Goal: Find specific page/section: Find specific page/section

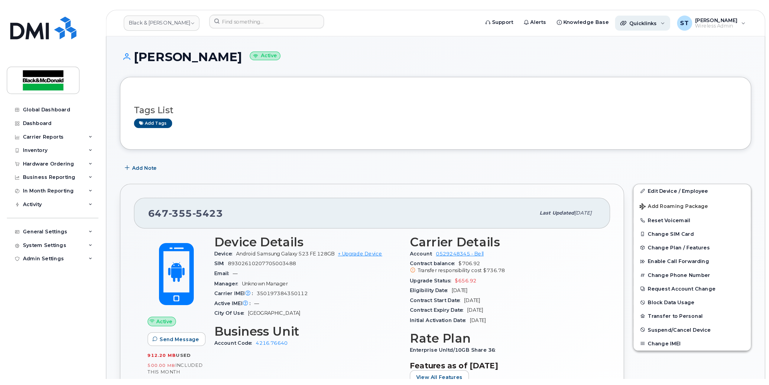
scroll to position [121, 0]
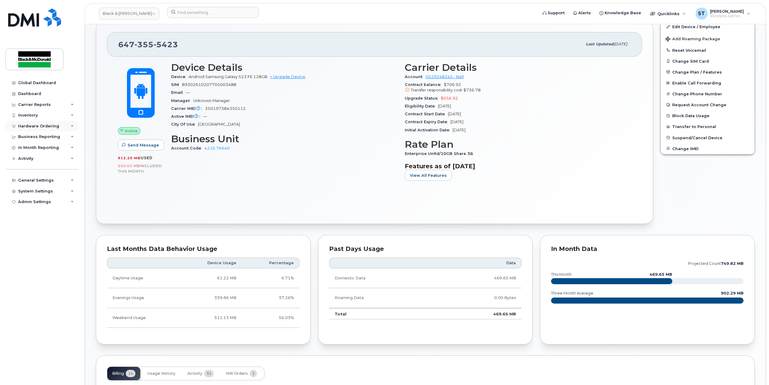
click at [37, 128] on div "Hardware Ordering" at bounding box center [38, 126] width 41 height 5
click at [50, 227] on div "General Settings" at bounding box center [36, 226] width 36 height 5
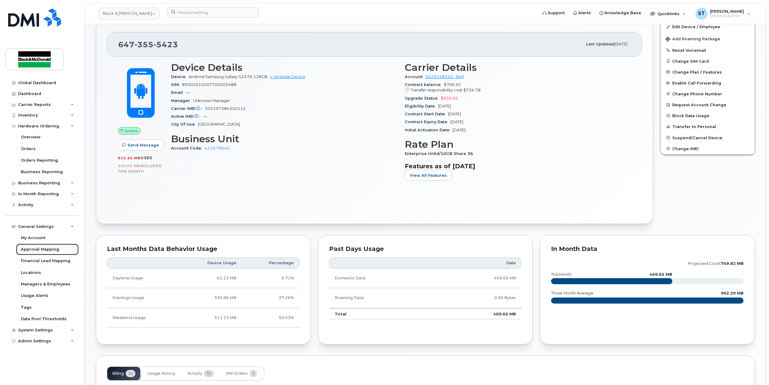
click at [41, 247] on div "Approval Mapping" at bounding box center [40, 248] width 38 height 5
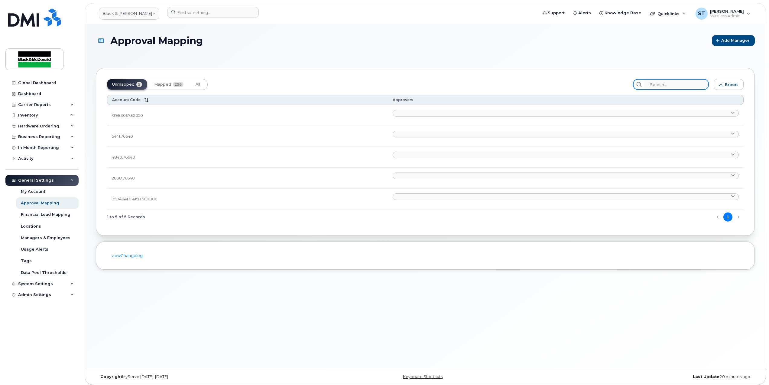
click at [614, 86] on input "search" at bounding box center [676, 84] width 64 height 11
paste input "35039867.14150.500107"
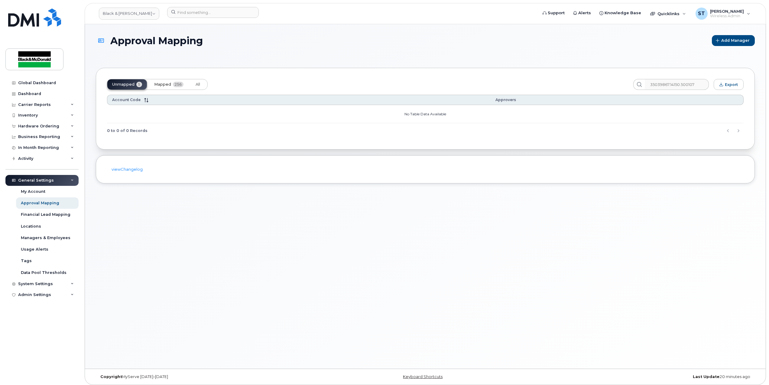
click at [169, 83] on span "Mapped" at bounding box center [162, 84] width 17 height 5
click at [614, 85] on input "35039867.14150.500107" at bounding box center [676, 84] width 64 height 11
click at [614, 83] on input "35039867.14150.500107" at bounding box center [676, 84] width 64 height 11
type input "35039867.14150.50017"
click at [614, 264] on div "Approval Mapping Add Manager Unmapped 5 Mapped 256 All 35039867.14150.50017 Exp…" at bounding box center [425, 196] width 681 height 344
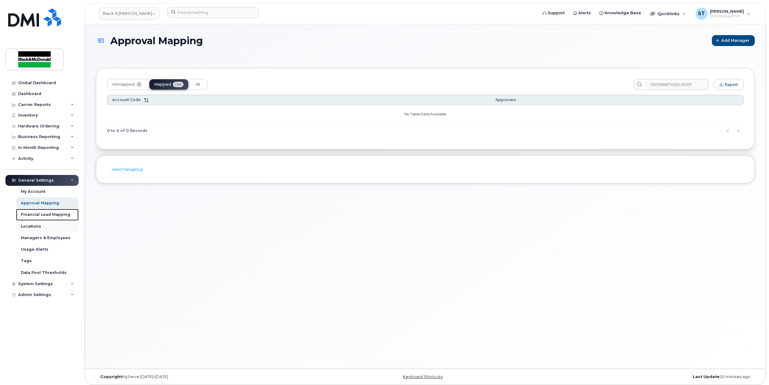
drag, startPoint x: 31, startPoint y: 210, endPoint x: 37, endPoint y: 220, distance: 12.2
click at [31, 209] on link "Financial Lead Mapping" at bounding box center [47, 214] width 63 height 11
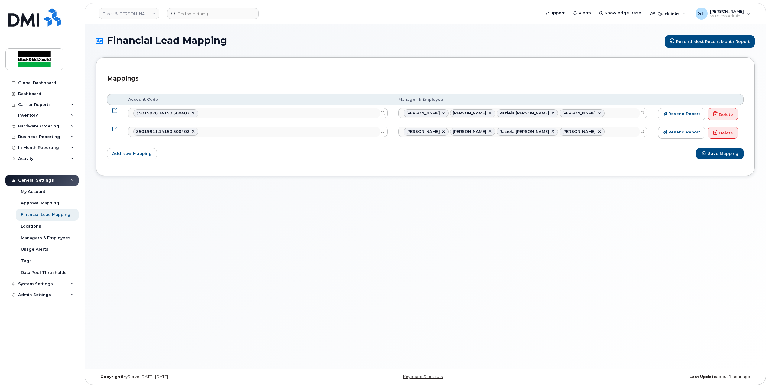
select select "2673696"
select select "1386406"
drag, startPoint x: 312, startPoint y: 208, endPoint x: 276, endPoint y: 201, distance: 36.4
click at [311, 208] on div "Financial Lead Mapping Resend most recent month report Mappings Customize filte…" at bounding box center [425, 196] width 681 height 344
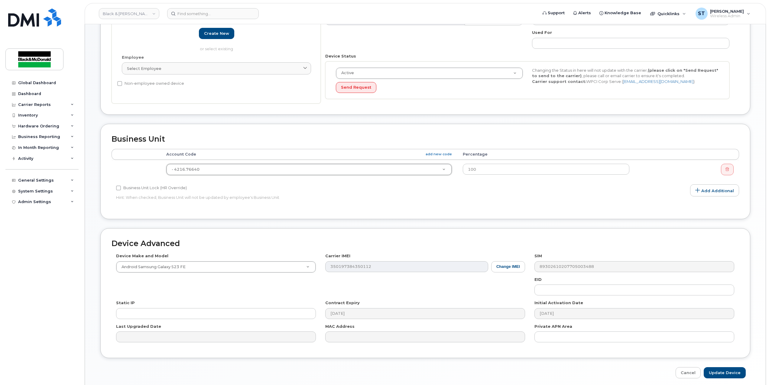
scroll to position [106, 0]
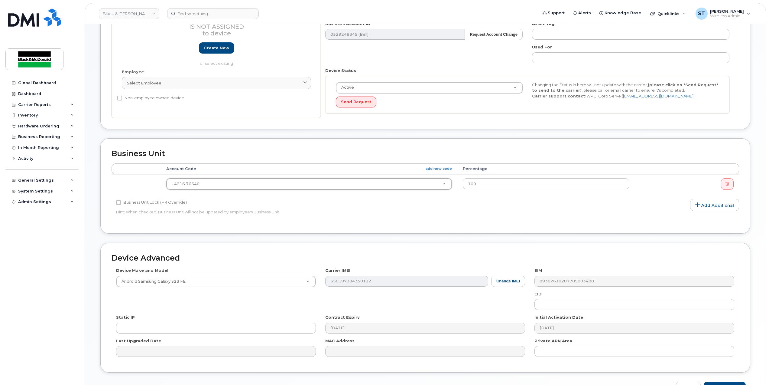
click at [310, 305] on div "Device Make and Model Android Samsung Galaxy S23 FE Android TCL 502 Watch Apple…" at bounding box center [426, 314] width 628 height 94
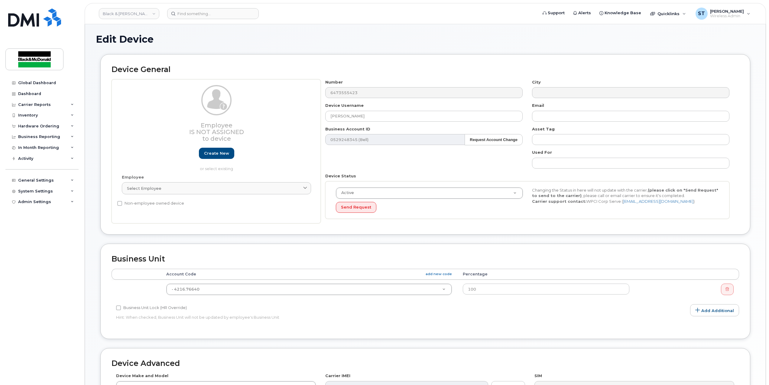
scroll to position [0, 0]
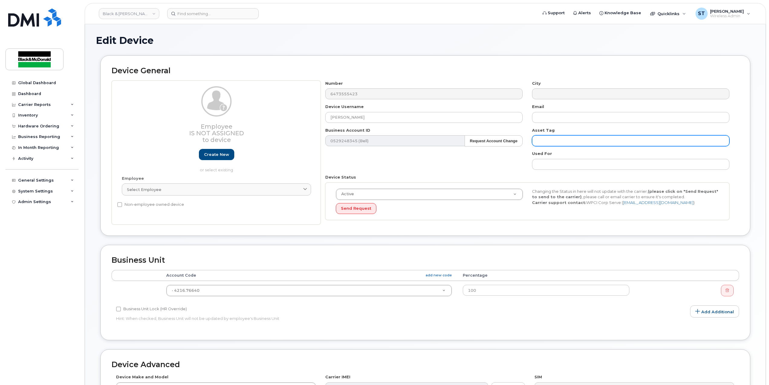
click at [702, 143] on input "text" at bounding box center [630, 140] width 197 height 11
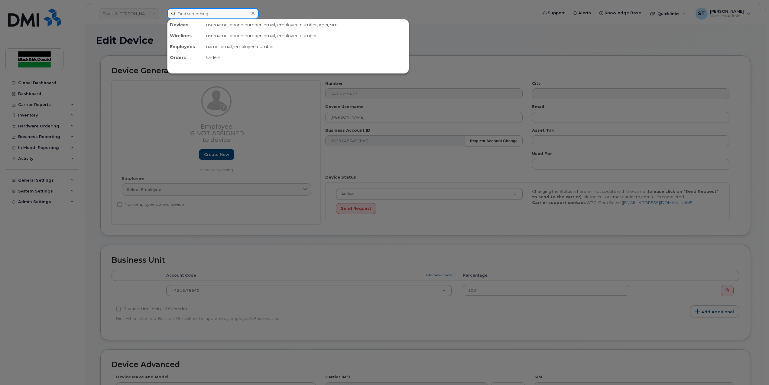
click at [225, 14] on input at bounding box center [213, 13] width 92 height 11
paste input "6472265697"
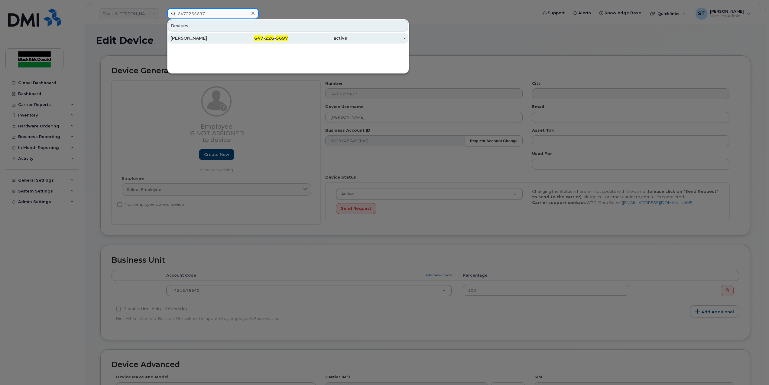
type input "6472265697"
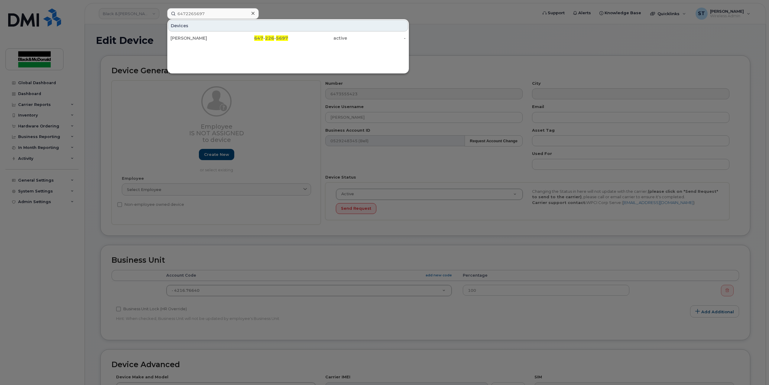
drag, startPoint x: 183, startPoint y: 38, endPoint x: 284, endPoint y: 104, distance: 121.2
click at [183, 38] on div "Siwen Shen" at bounding box center [199, 38] width 59 height 6
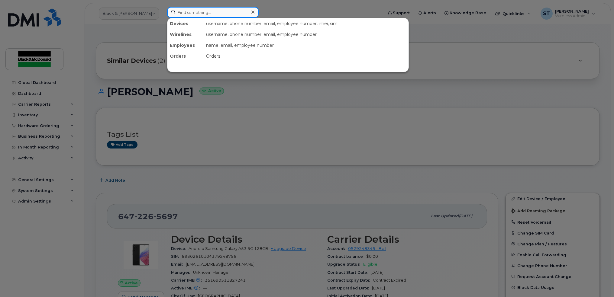
click at [220, 11] on input at bounding box center [213, 12] width 92 height 11
paste input "6472687364"
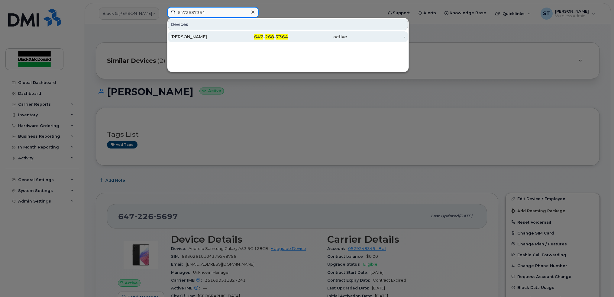
type input "6472687364"
click at [180, 38] on div "Ian Mccreath" at bounding box center [199, 37] width 59 height 6
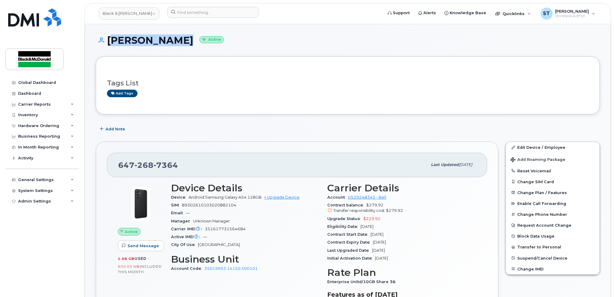
copy h1 "[PERSON_NAME]"
drag, startPoint x: 171, startPoint y: 44, endPoint x: 106, endPoint y: 43, distance: 65.0
click at [106, 43] on h1 "[PERSON_NAME] Active" at bounding box center [348, 40] width 504 height 11
click at [30, 92] on div "Dashboard" at bounding box center [29, 93] width 23 height 5
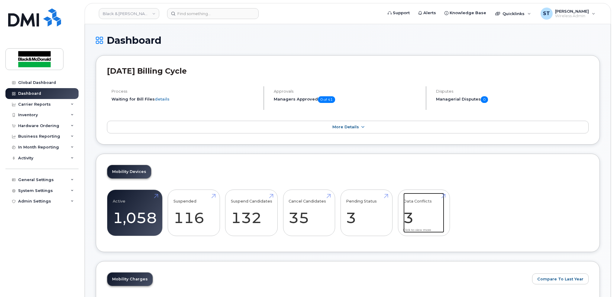
click at [430, 216] on link "Data Conflicts 3" at bounding box center [424, 213] width 41 height 40
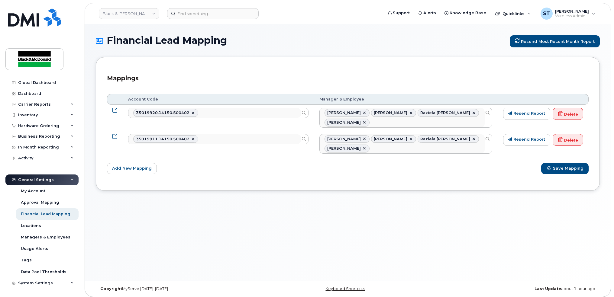
select select "2673696"
select select "1386406"
drag, startPoint x: 24, startPoint y: 95, endPoint x: 52, endPoint y: 106, distance: 30.1
click at [24, 95] on div "Dashboard" at bounding box center [29, 93] width 23 height 5
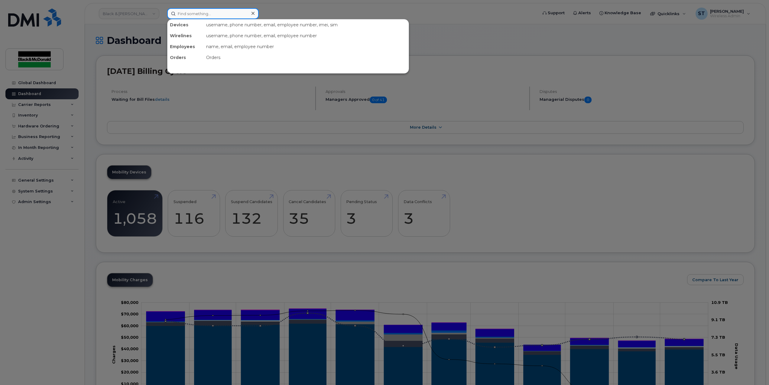
click at [191, 15] on input at bounding box center [213, 13] width 92 height 11
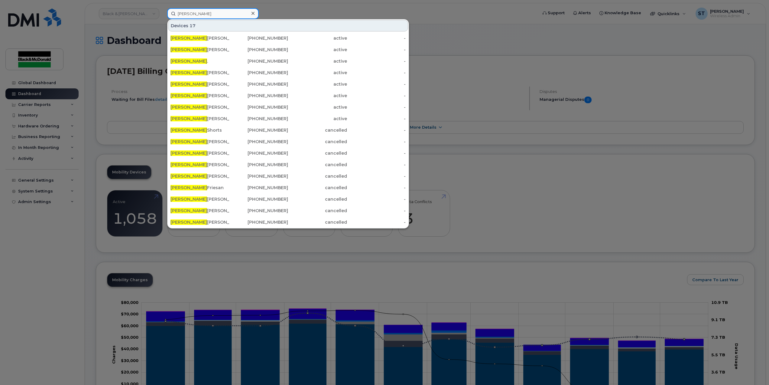
type input "[PERSON_NAME]"
click at [252, 12] on icon at bounding box center [253, 13] width 3 height 3
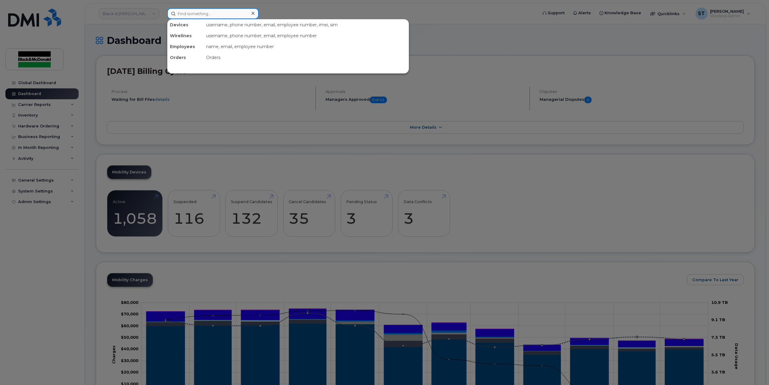
click at [212, 12] on input at bounding box center [213, 13] width 92 height 11
paste input "4164763765"
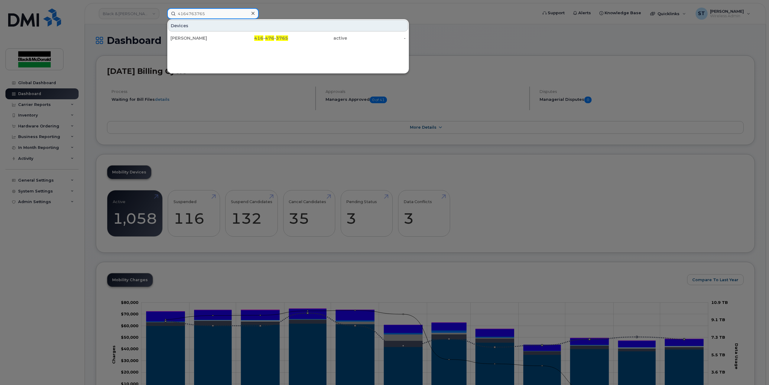
type input "4164763765"
click at [204, 40] on div "[PERSON_NAME]" at bounding box center [199, 38] width 59 height 6
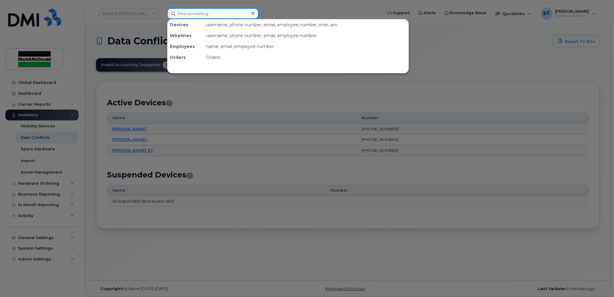
click at [176, 8] on input at bounding box center [213, 13] width 92 height 11
paste input "351690511841119"
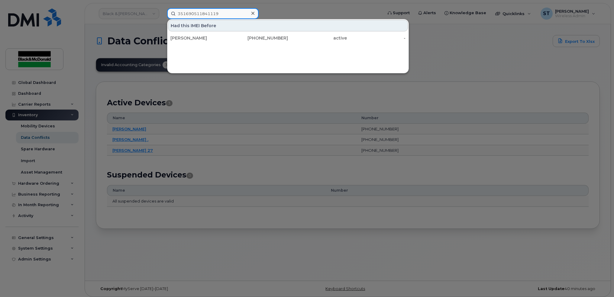
type input "351690511841119"
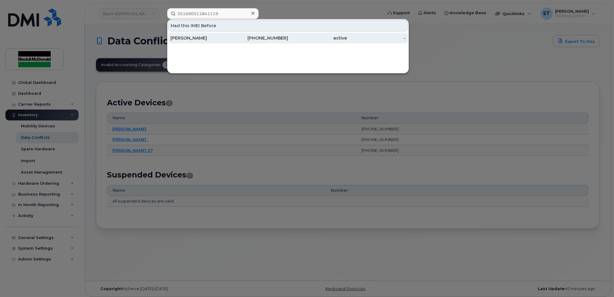
click at [198, 39] on div "[PERSON_NAME]" at bounding box center [199, 38] width 59 height 6
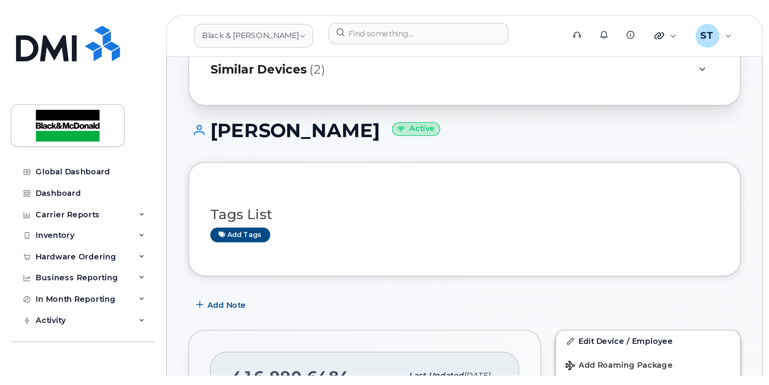
scroll to position [80, 0]
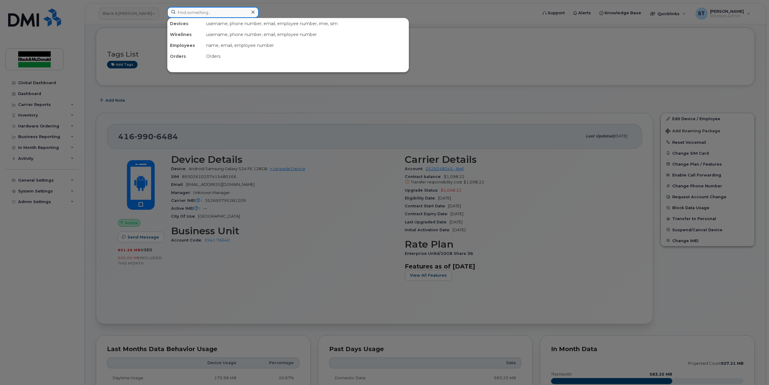
click at [223, 11] on input at bounding box center [213, 12] width 92 height 11
paste input "351690511841119"
click at [230, 15] on input "351690511841119" at bounding box center [213, 12] width 92 height 11
paste input
drag, startPoint x: 230, startPoint y: 15, endPoint x: 157, endPoint y: 15, distance: 72.5
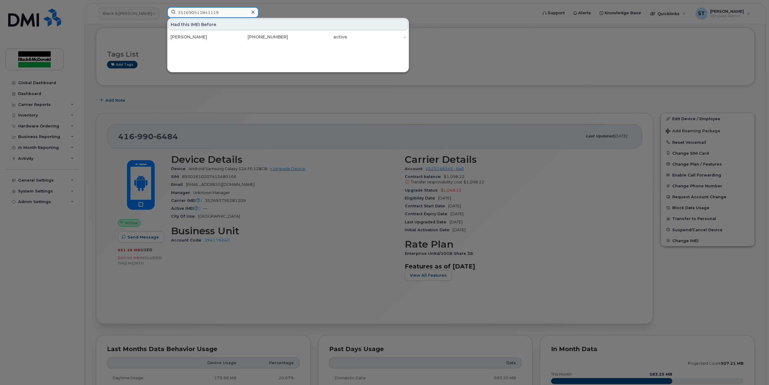
click at [162, 15] on div "351690511841119 Had this IMEI Before Heather Fatigati 416-990-6484 active -" at bounding box center [350, 13] width 376 height 13
type input "351690511841119"
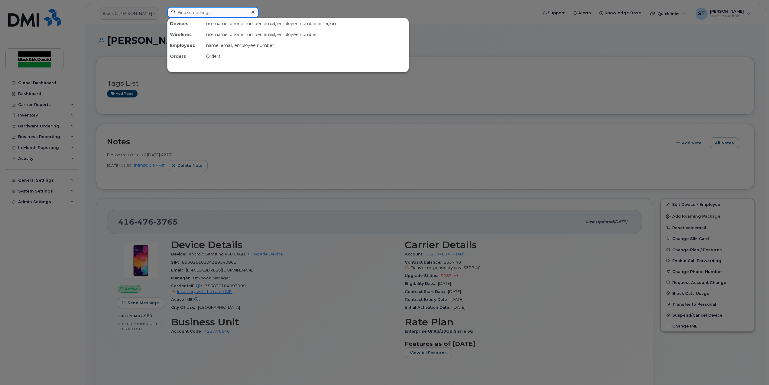
click at [218, 14] on input at bounding box center [213, 12] width 92 height 11
paste input "[PHONE_NUMBER]"
click at [198, 13] on input "[PHONE_NUMBER]" at bounding box center [213, 12] width 92 height 11
click at [189, 14] on input "647-4170286" at bounding box center [213, 12] width 92 height 11
click at [187, 14] on input "647-4170286" at bounding box center [213, 12] width 92 height 11
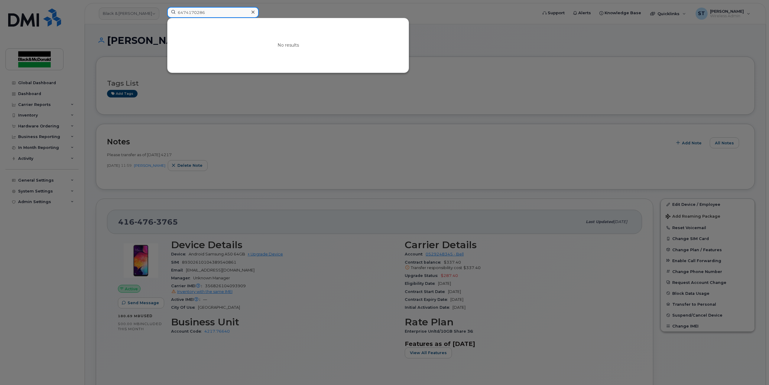
click at [219, 13] on input "6474170286" at bounding box center [213, 12] width 92 height 11
type input "6474170286"
click at [440, 192] on div at bounding box center [384, 192] width 769 height 385
